Goal: Entertainment & Leisure: Browse casually

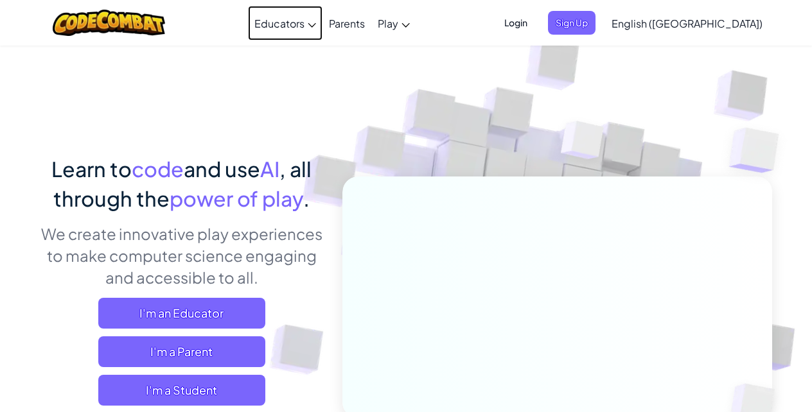
click at [304, 23] on span "Educators" at bounding box center [279, 23] width 50 height 13
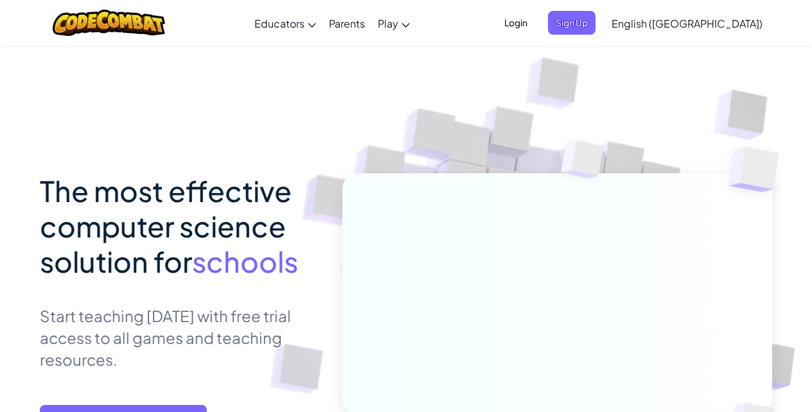
click at [0, 0] on link "Professional Development" at bounding box center [0, 0] width 0 height 0
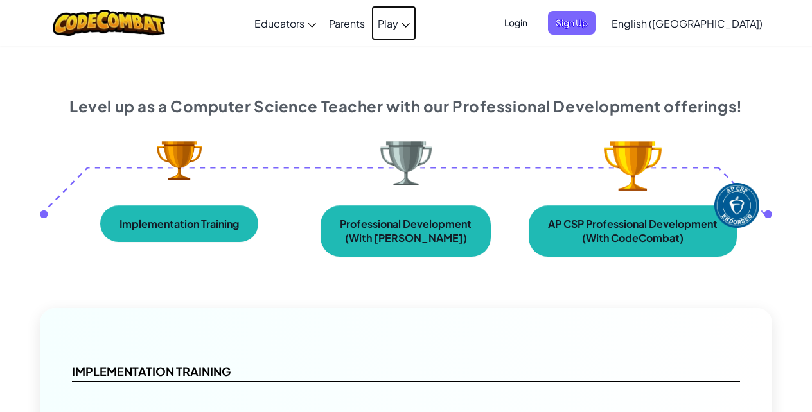
click at [398, 23] on span "Play" at bounding box center [388, 23] width 21 height 13
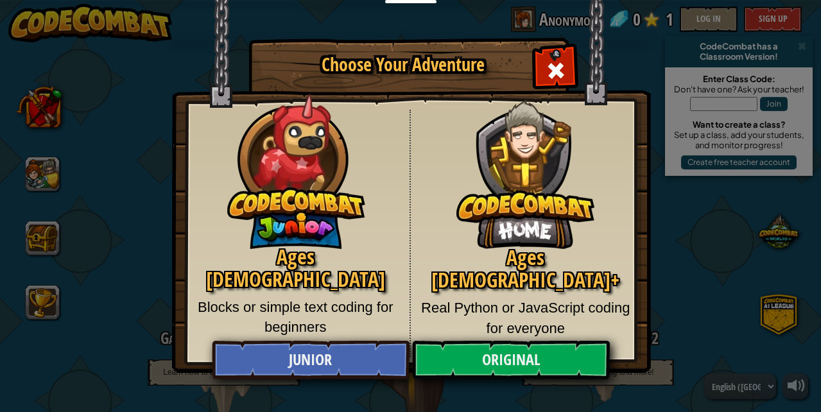
click at [555, 70] on span "Close modal" at bounding box center [556, 70] width 21 height 21
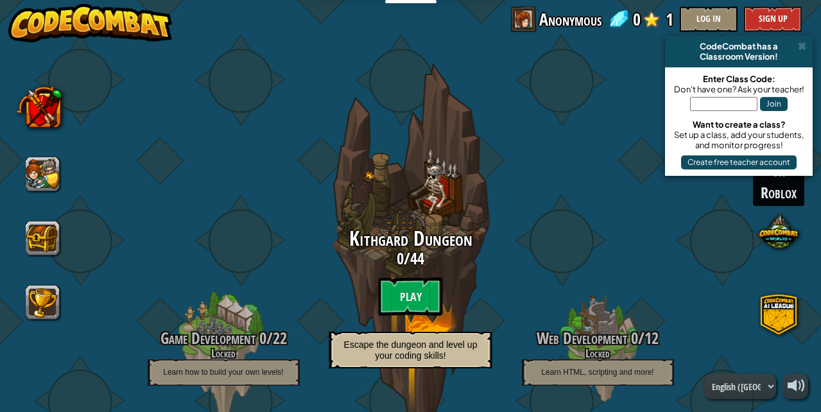
click at [783, 227] on span at bounding box center [779, 231] width 40 height 40
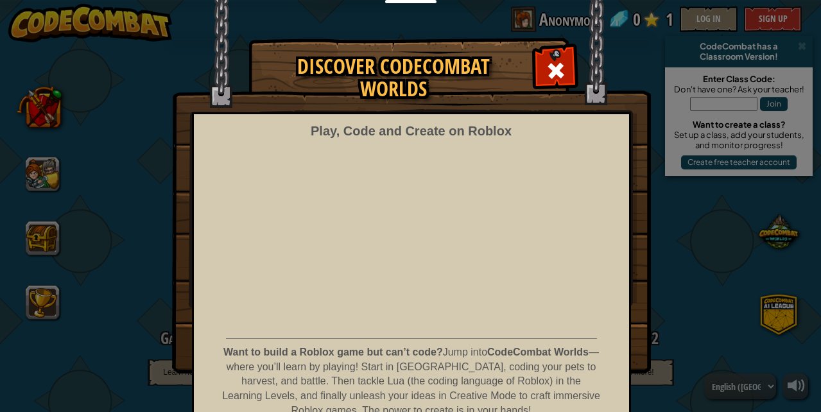
click at [740, 386] on div "Discover CodeCombat Worlds Play, Code and Create on Roblox Want to build a Robl…" at bounding box center [410, 206] width 821 height 412
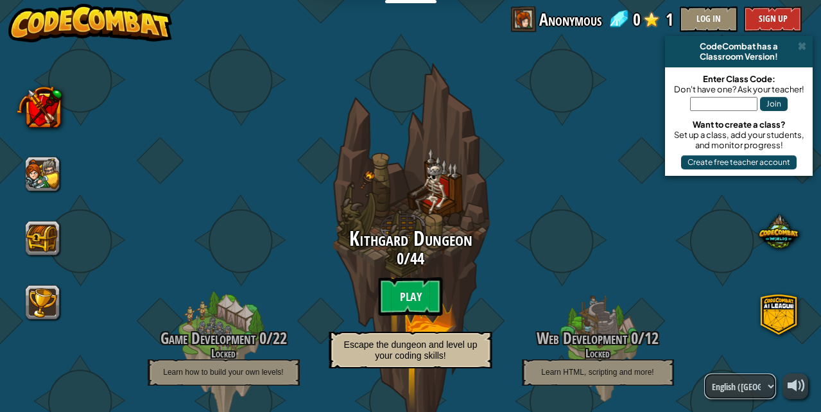
drag, startPoint x: 740, startPoint y: 386, endPoint x: 663, endPoint y: 147, distance: 251.0
click at [663, 147] on div "powered by CodeCombat has a Classroom Version! Enter Class Code: Don't have one…" at bounding box center [410, 206] width 821 height 412
click at [719, 21] on button "Log In" at bounding box center [709, 19] width 58 height 26
